Goal: Task Accomplishment & Management: Manage account settings

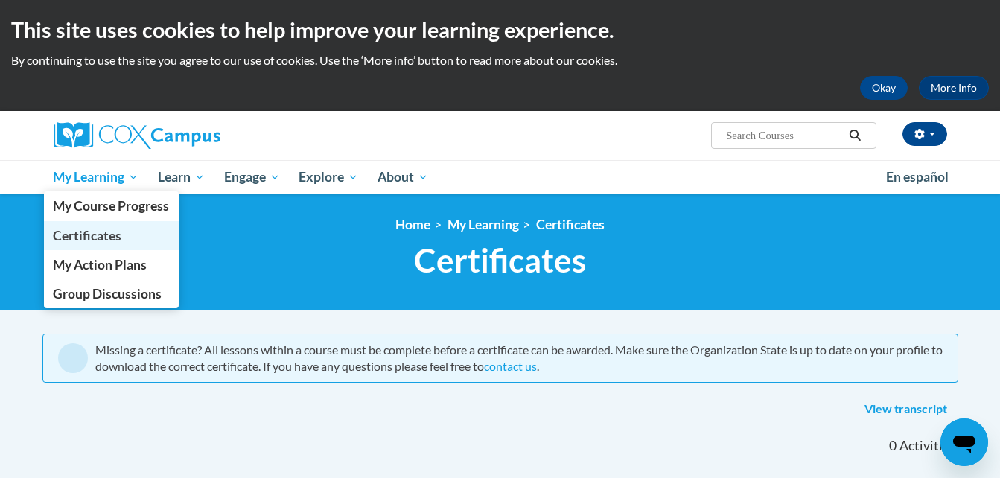
click at [83, 236] on span "Certificates" at bounding box center [87, 236] width 68 height 16
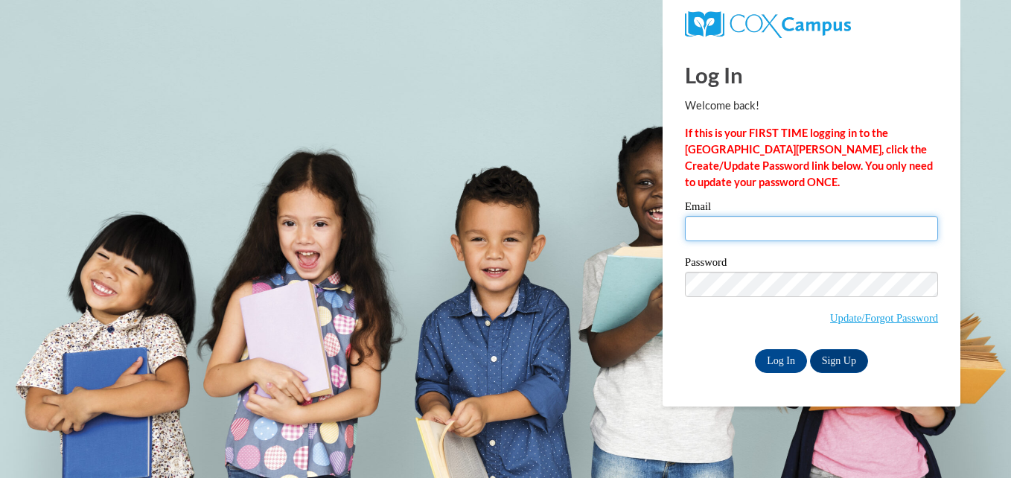
click at [710, 227] on input "Email" at bounding box center [811, 228] width 253 height 25
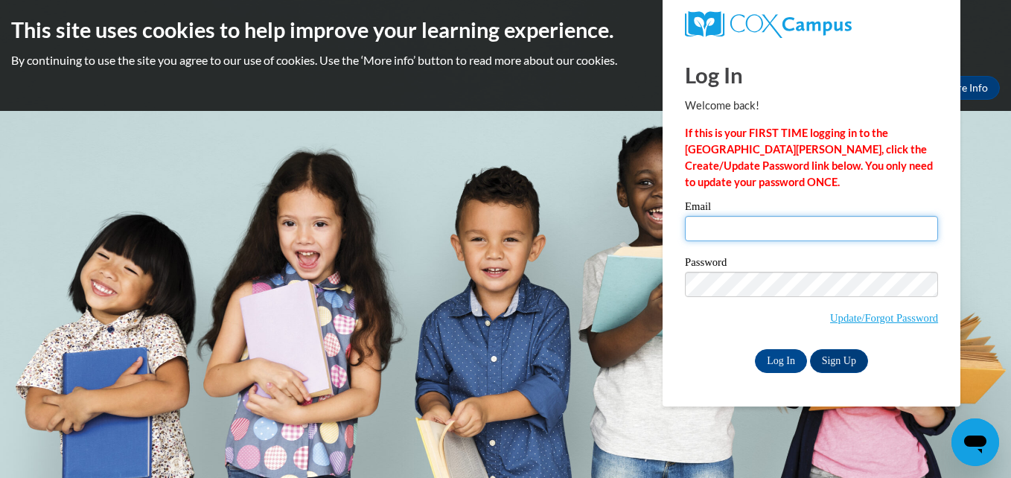
type input "jsmith2563@kctcs.edu"
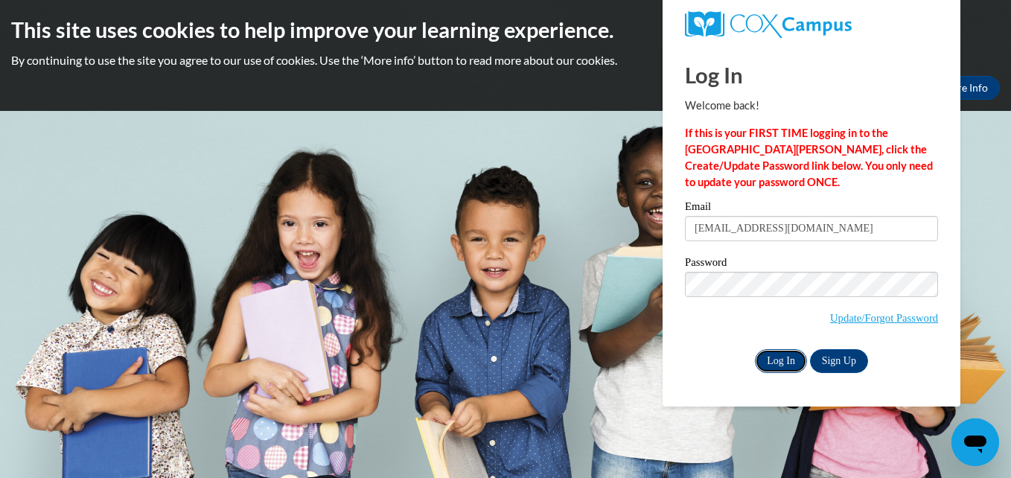
click at [766, 357] on input "Log In" at bounding box center [781, 361] width 52 height 24
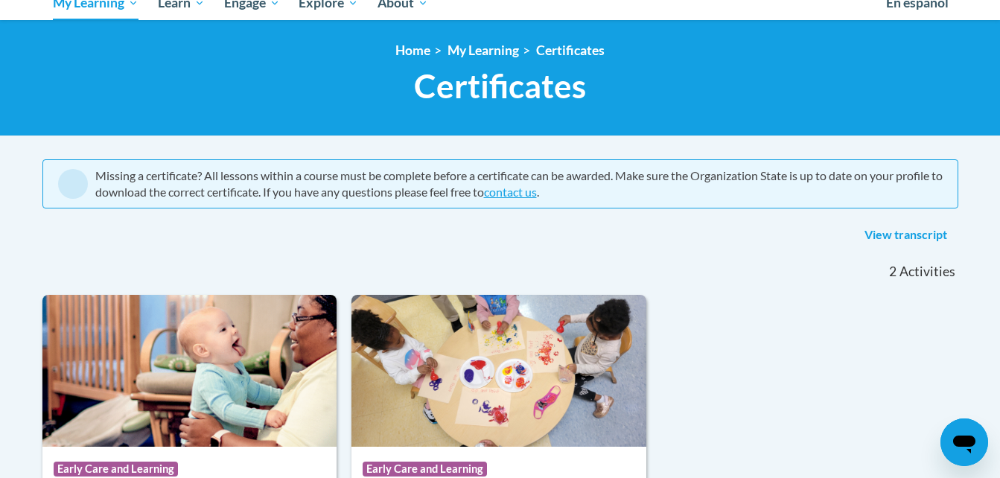
scroll to position [39, 0]
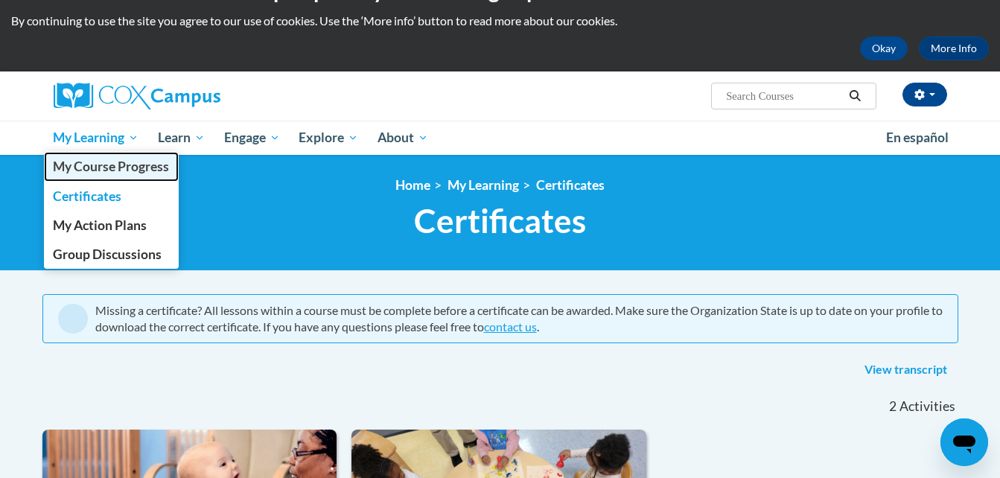
click at [122, 174] on span "My Course Progress" at bounding box center [111, 167] width 116 height 16
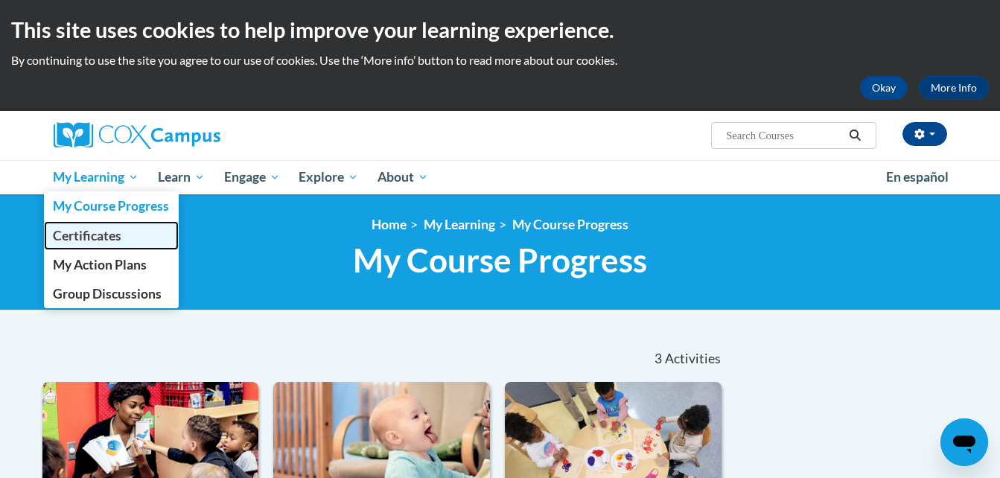
click at [93, 232] on span "Certificates" at bounding box center [87, 236] width 68 height 16
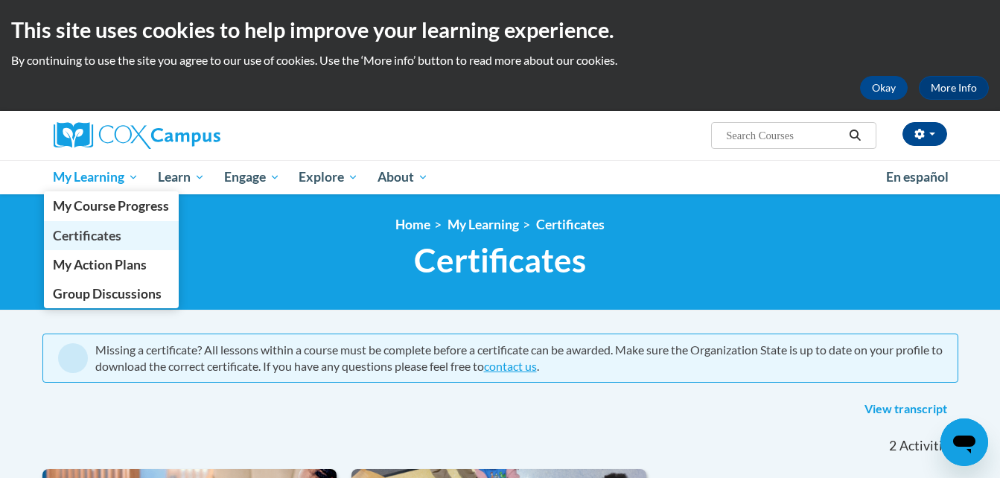
click at [88, 235] on span "Certificates" at bounding box center [87, 236] width 68 height 16
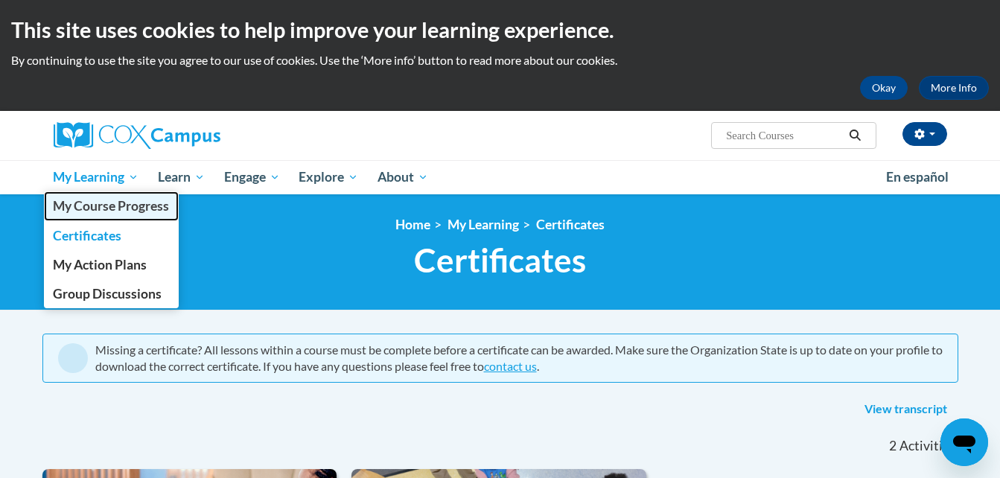
click at [75, 200] on span "My Course Progress" at bounding box center [111, 206] width 116 height 16
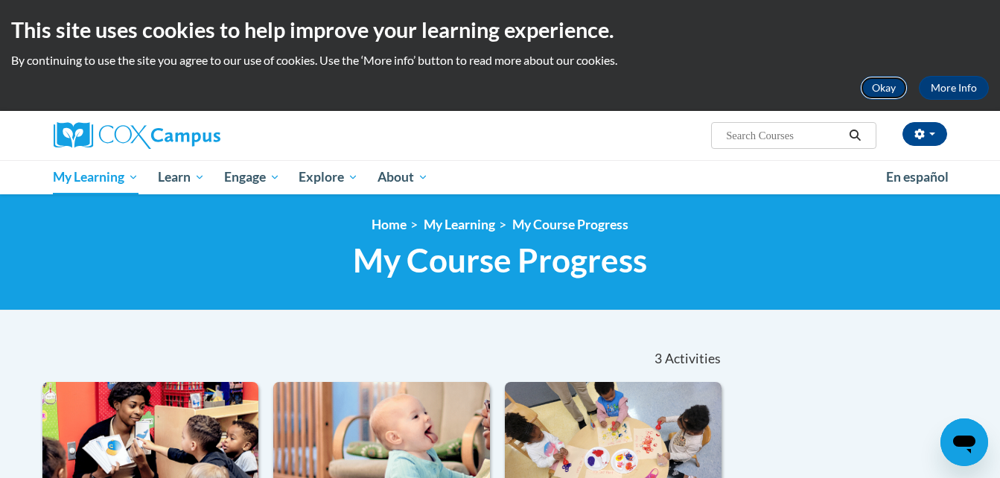
click at [900, 96] on button "Okay" at bounding box center [884, 88] width 48 height 24
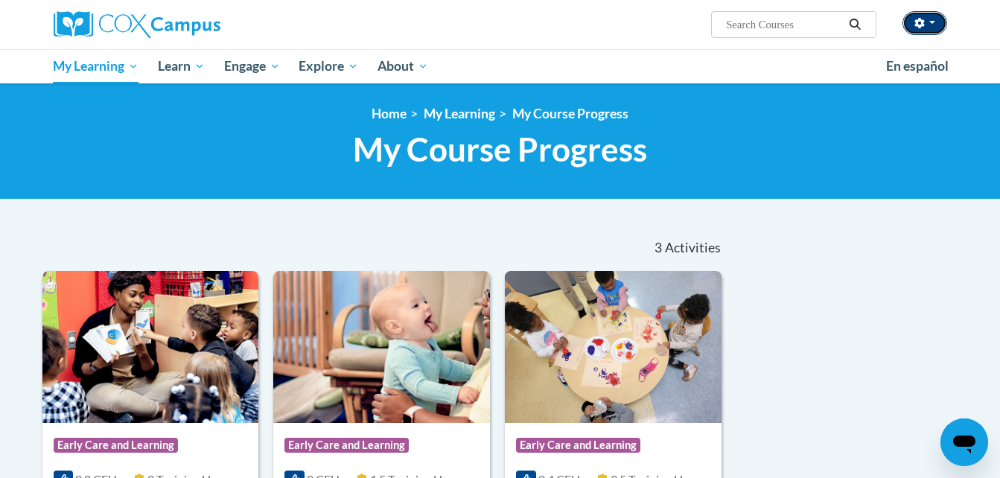
click at [937, 24] on button "button" at bounding box center [924, 23] width 45 height 24
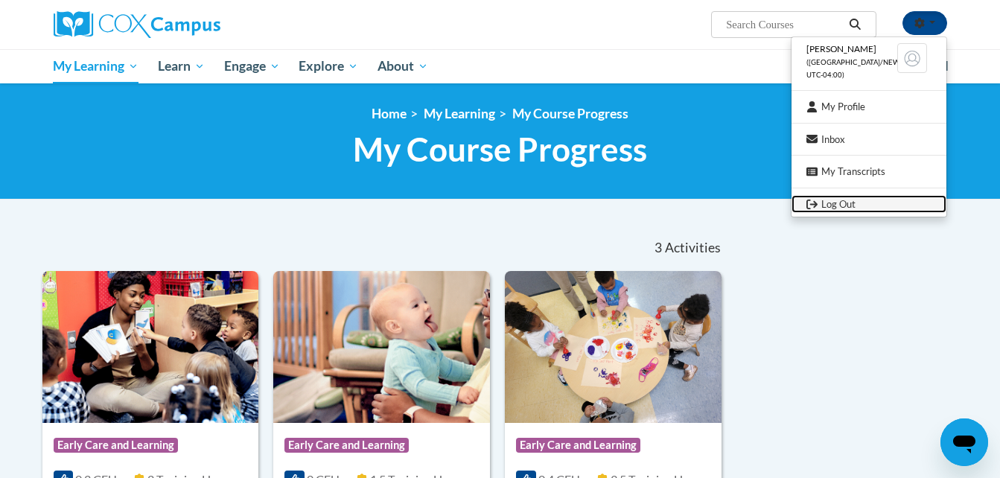
click at [835, 207] on link "Log Out" at bounding box center [868, 204] width 155 height 19
